Goal: Go to known website: Access a specific website the user already knows

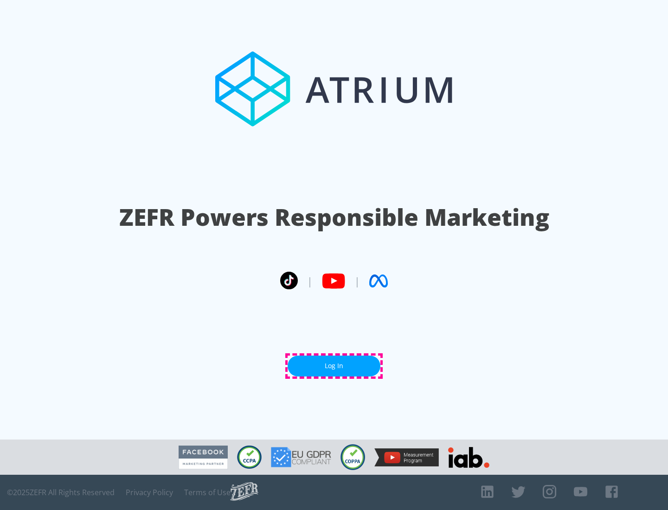
click at [334, 366] on link "Log In" at bounding box center [333, 366] width 93 height 21
